Goal: Information Seeking & Learning: Check status

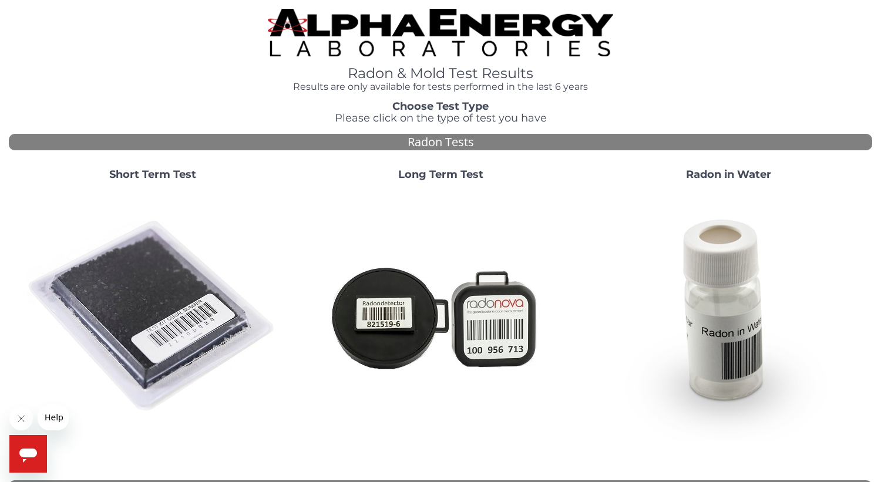
click at [139, 176] on strong "Short Term Test" at bounding box center [152, 174] width 87 height 13
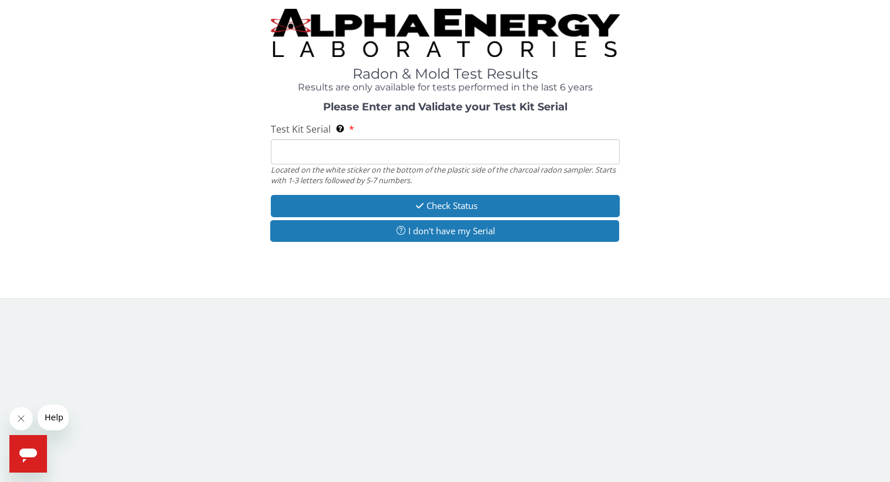
click at [331, 152] on input "Test Kit Serial Located on the white sticker on the bottom of the plastic side …" at bounding box center [445, 151] width 349 height 25
paste input "AA659765"
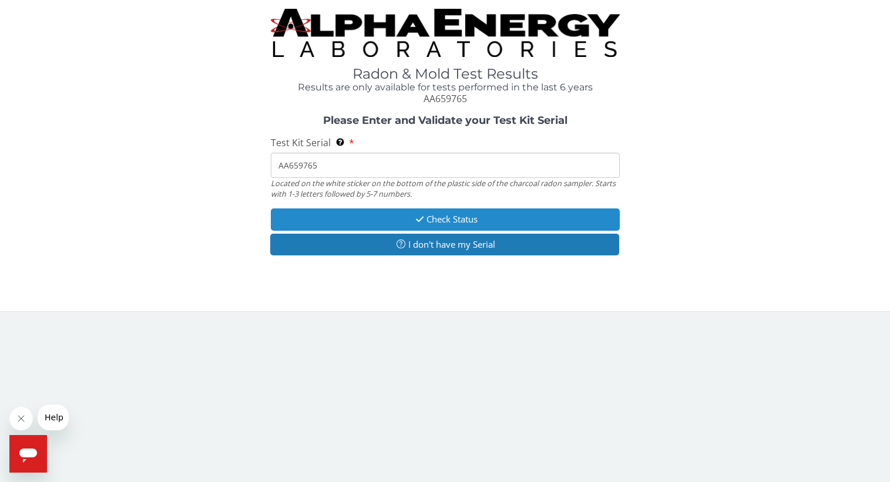
type input "AA659765"
click at [479, 220] on button "Check Status" at bounding box center [445, 220] width 349 height 22
